Goal: Use online tool/utility: Utilize a website feature to perform a specific function

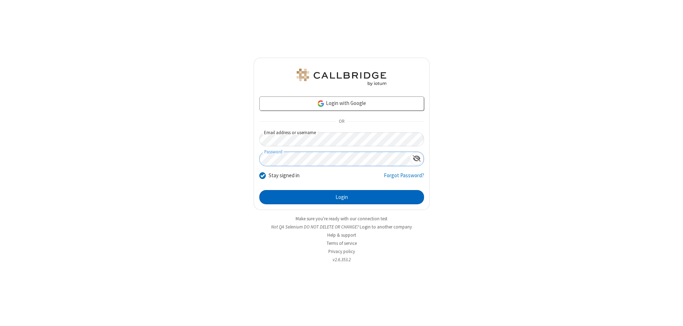
click at [342, 197] on button "Login" at bounding box center [341, 197] width 165 height 14
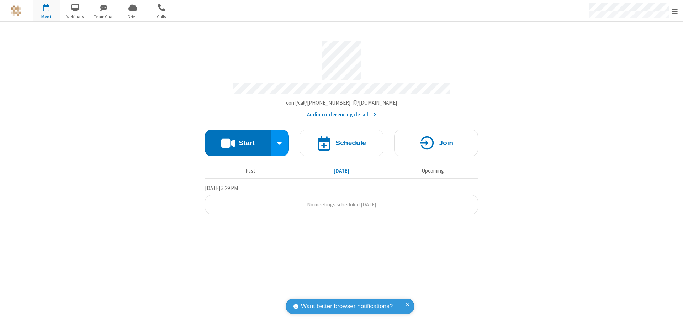
click at [238, 139] on button "Start" at bounding box center [238, 143] width 66 height 27
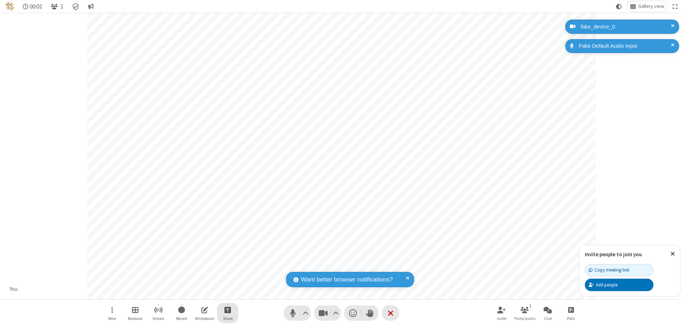
click at [228, 310] on span "Start sharing" at bounding box center [228, 309] width 7 height 9
click at [227, 266] on span "Share additional camera" at bounding box center [232, 268] width 53 height 6
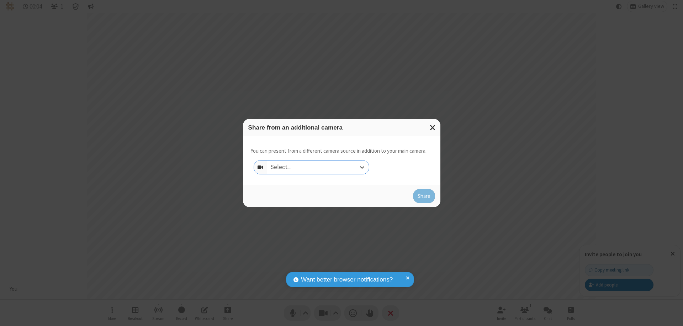
click at [318, 167] on div "Select..." at bounding box center [318, 167] width 102 height 14
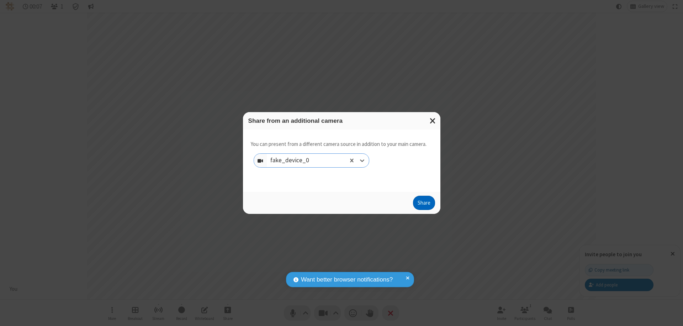
click at [424, 204] on button "Share" at bounding box center [424, 203] width 22 height 14
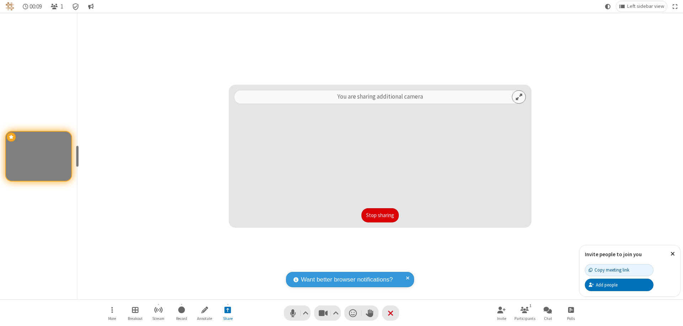
click at [380, 215] on button "Stop sharing" at bounding box center [380, 215] width 37 height 14
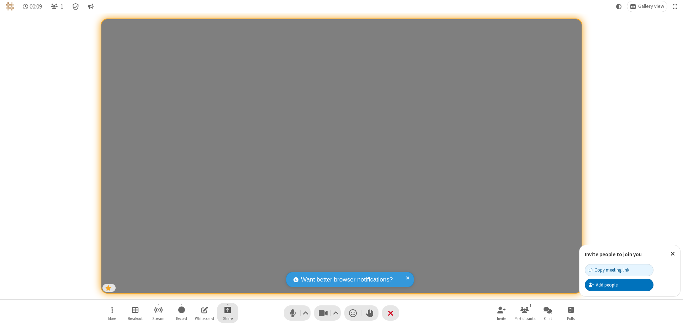
click at [228, 310] on span "Start sharing" at bounding box center [228, 309] width 7 height 9
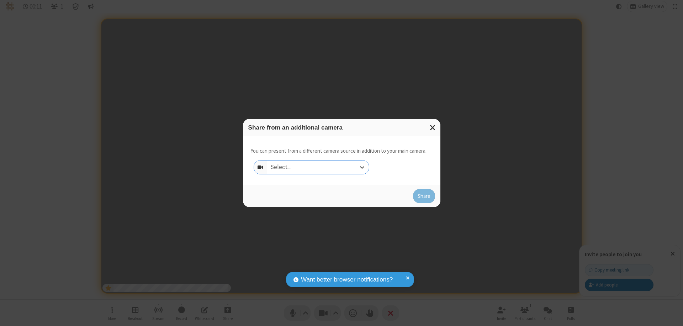
click at [318, 167] on div "Select..." at bounding box center [318, 167] width 102 height 14
